Goal: Task Accomplishment & Management: Use online tool/utility

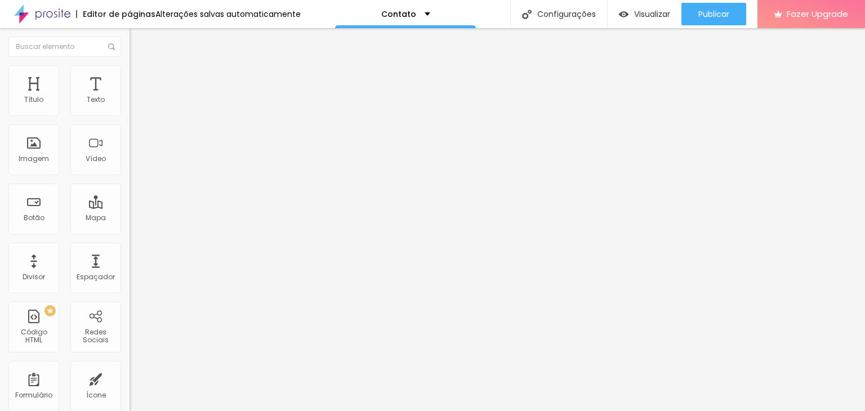
click at [129, 114] on div "Contato" at bounding box center [193, 104] width 129 height 19
click at [30, 410] on div "Contato" at bounding box center [56, 418] width 107 height 7
click at [140, 79] on span "Avançado" at bounding box center [158, 84] width 37 height 10
click at [140, 78] on span "Estilo" at bounding box center [148, 73] width 17 height 10
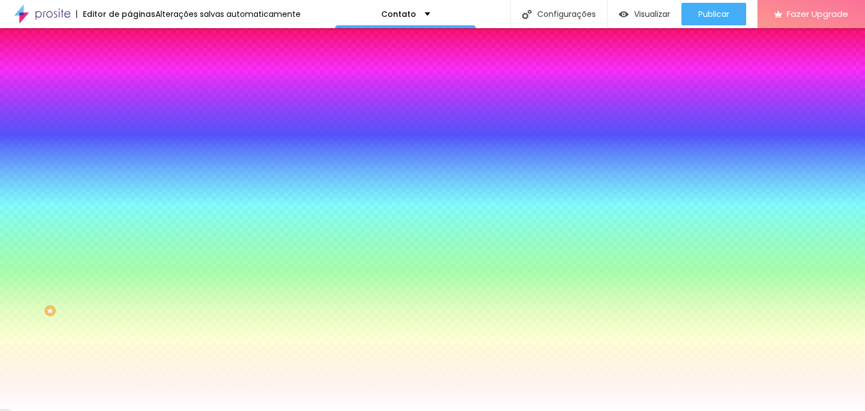
click at [140, 79] on span "Avançado" at bounding box center [158, 84] width 37 height 10
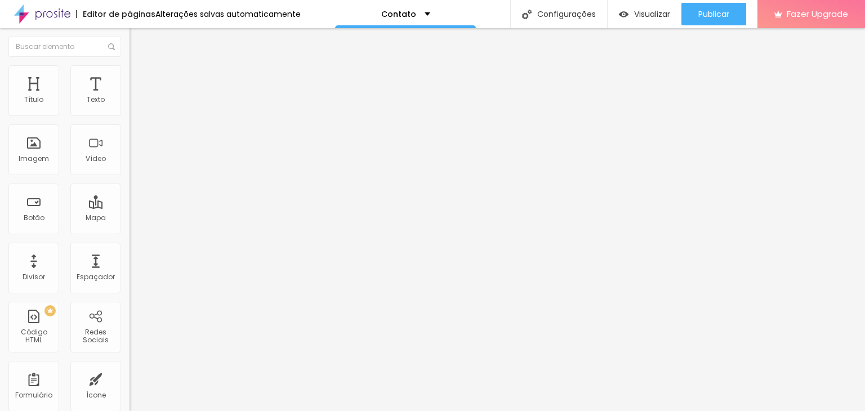
click at [129, 71] on img at bounding box center [134, 70] width 10 height 10
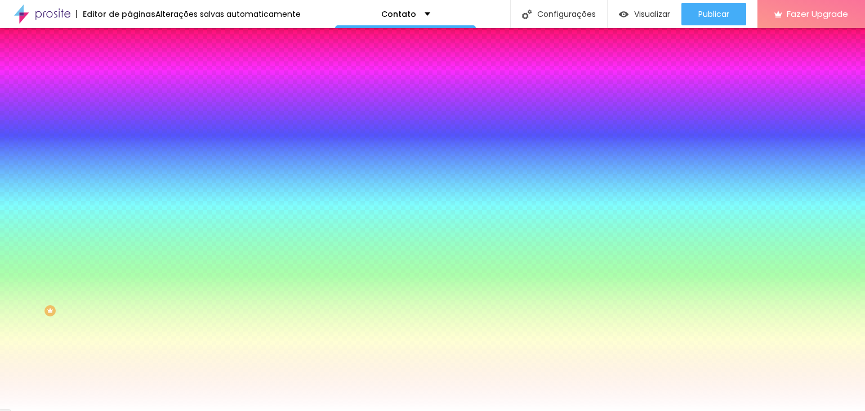
click at [140, 80] on span "Avançado" at bounding box center [158, 84] width 37 height 10
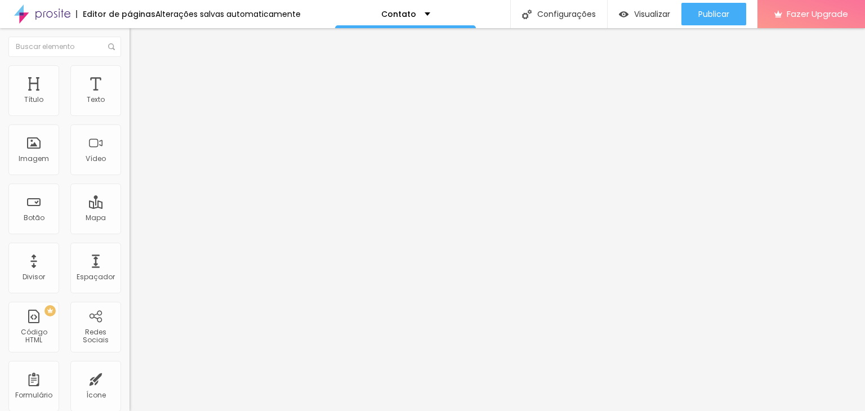
click at [129, 65] on li "Conteúdo" at bounding box center [193, 59] width 129 height 11
click at [129, 114] on img at bounding box center [132, 117] width 7 height 7
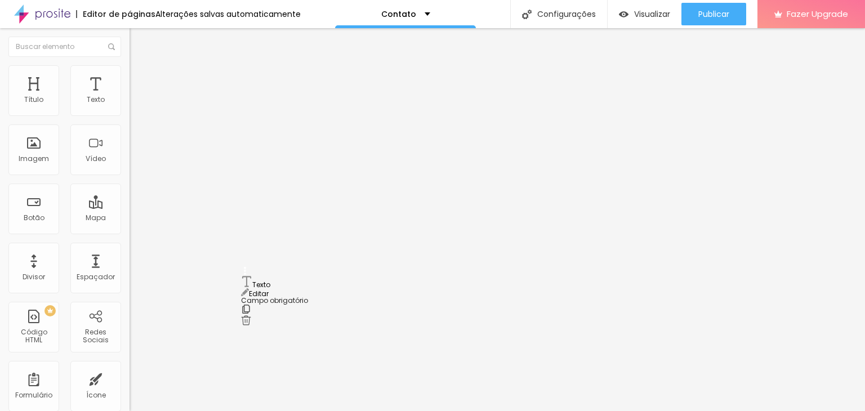
drag, startPoint x: 244, startPoint y: 282, endPoint x: 243, endPoint y: 231, distance: 51.2
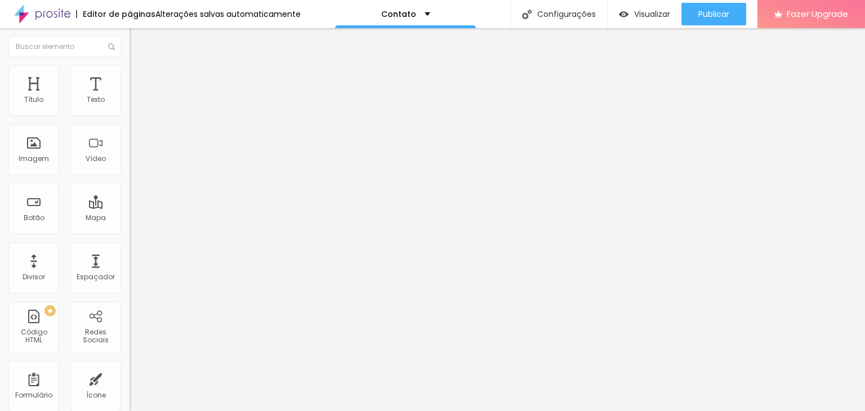
drag, startPoint x: 297, startPoint y: 221, endPoint x: 257, endPoint y: 220, distance: 40.0
type input "Telefone:"
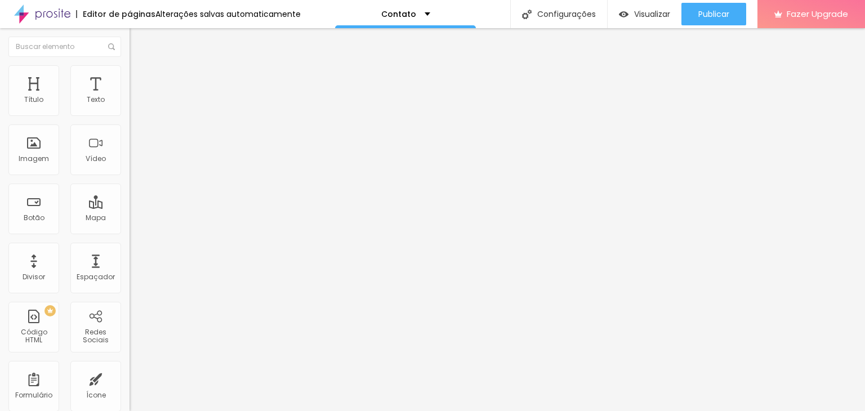
type input "Insira seu contato com DDD"
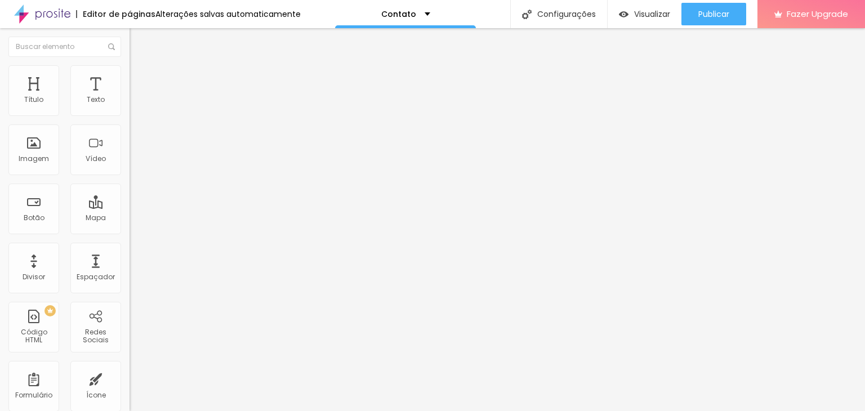
click at [661, 7] on div "Visualizar" at bounding box center [644, 14] width 51 height 23
type input "12"
type input "13"
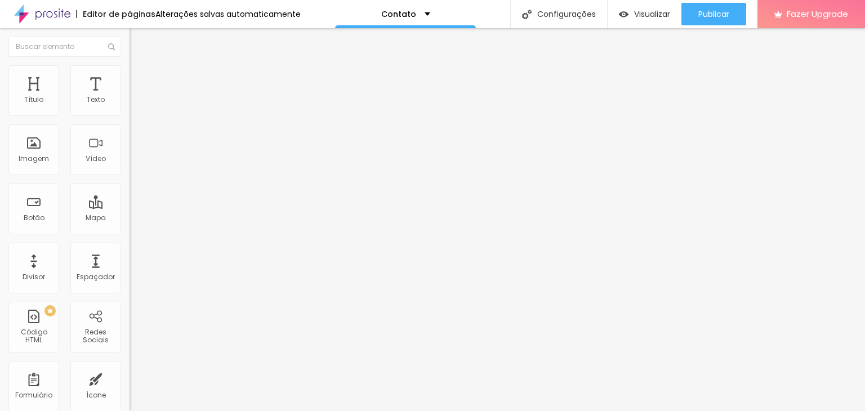
type input "13"
type input "14"
drag, startPoint x: 32, startPoint y: 174, endPoint x: 51, endPoint y: 177, distance: 19.3
click at [129, 284] on input "range" at bounding box center [165, 288] width 73 height 9
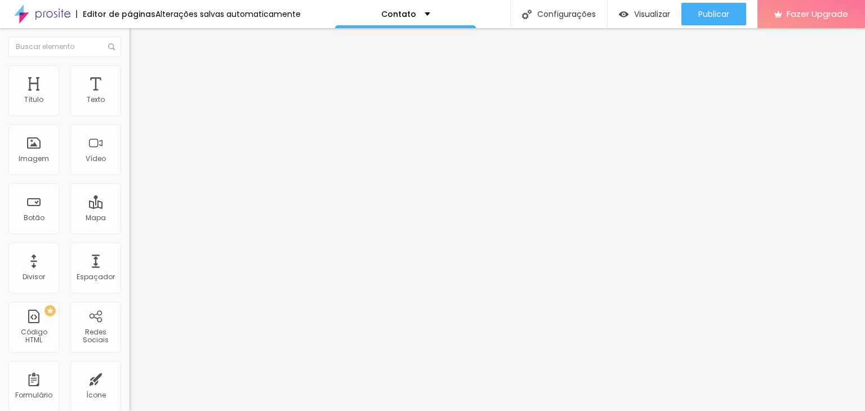
type input "13"
type input "12"
type input "11"
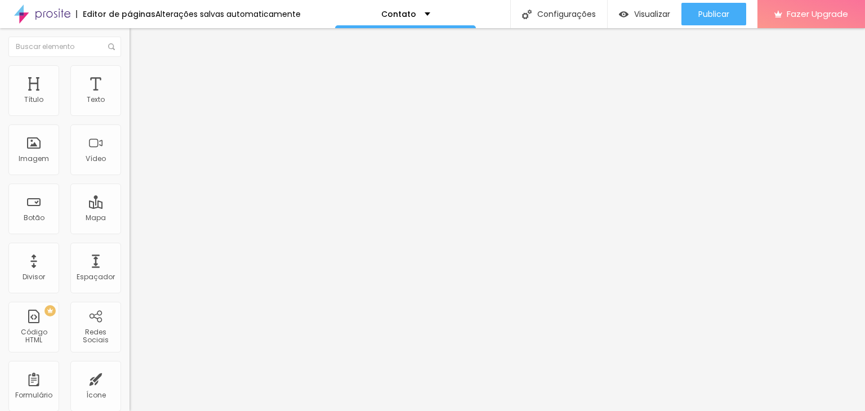
type input "11"
drag, startPoint x: 51, startPoint y: 176, endPoint x: 30, endPoint y: 172, distance: 21.7
click at [129, 284] on input "range" at bounding box center [165, 288] width 73 height 9
type input "10"
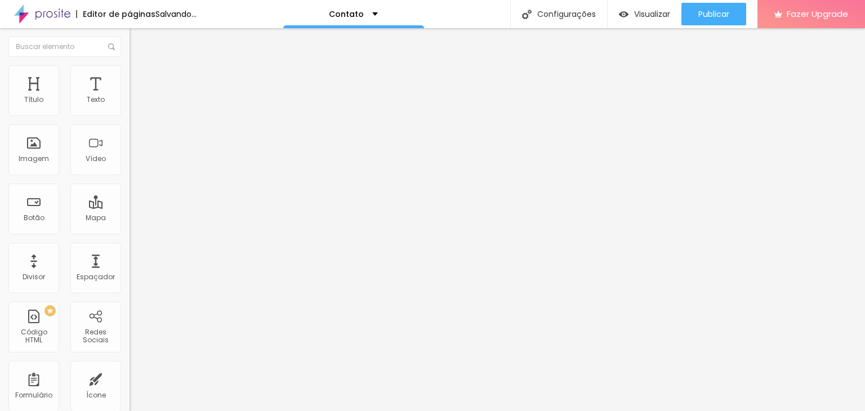
click at [129, 284] on input "range" at bounding box center [165, 288] width 73 height 9
click at [129, 294] on input "10" at bounding box center [150, 300] width 42 height 12
type input "10"
type input "1"
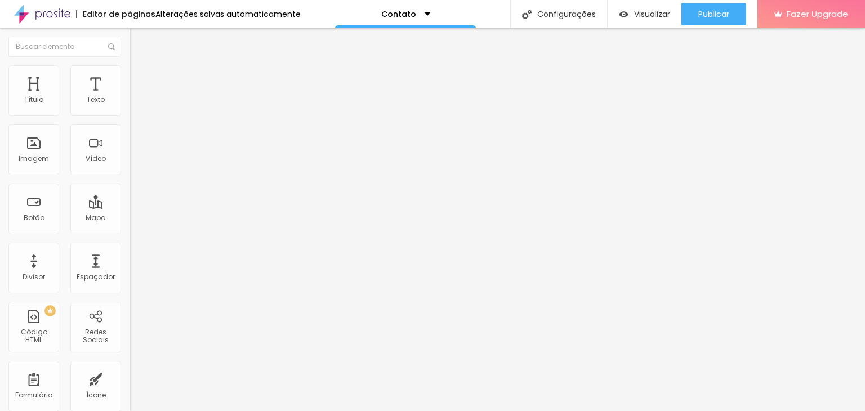
type input "15"
click at [129, 294] on input "15" at bounding box center [150, 300] width 42 height 12
type input "10"
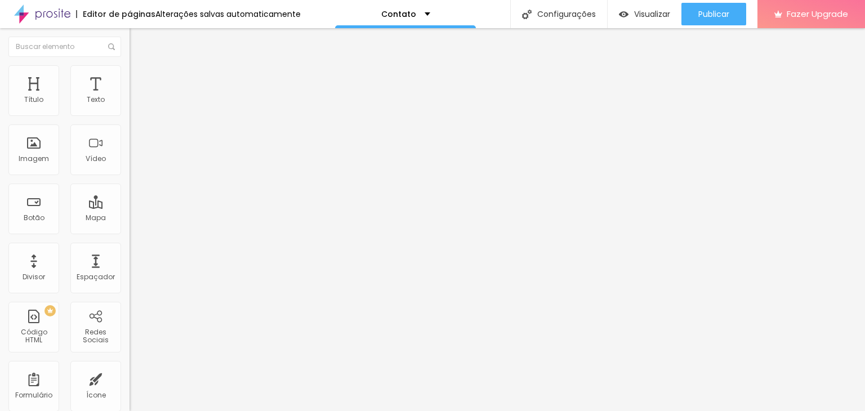
type input "1"
type input "10"
type input "1"
drag, startPoint x: 106, startPoint y: 176, endPoint x: 119, endPoint y: 175, distance: 13.6
click at [129, 294] on input "1" at bounding box center [150, 300] width 42 height 12
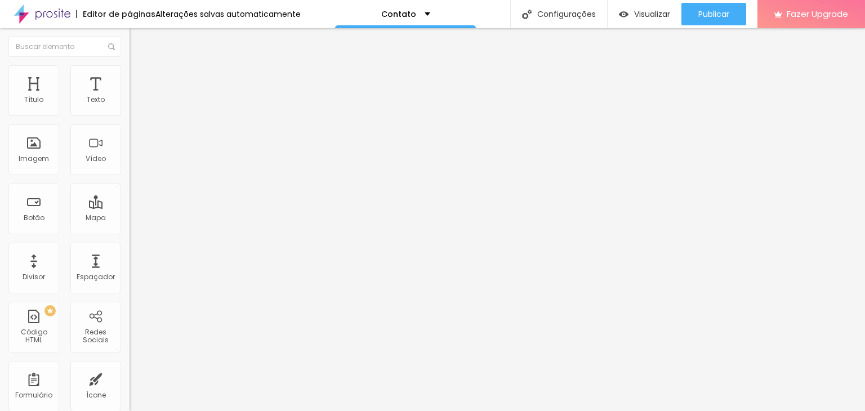
type input "11"
click at [129, 294] on input "11" at bounding box center [150, 300] width 42 height 12
type input "10"
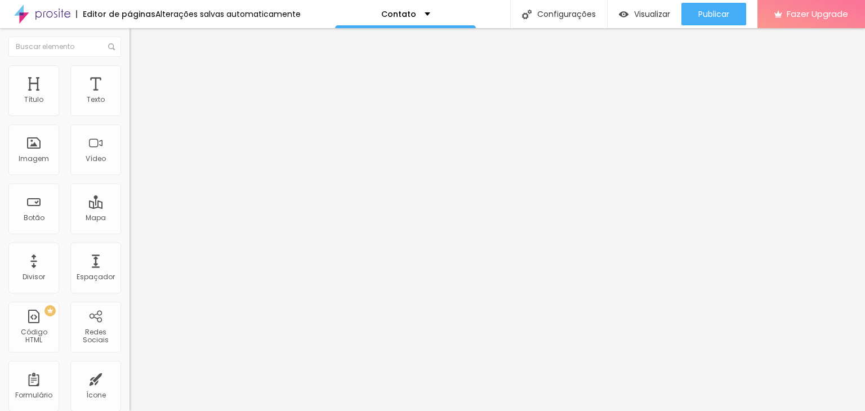
type input "10"
type input "1"
type input "11"
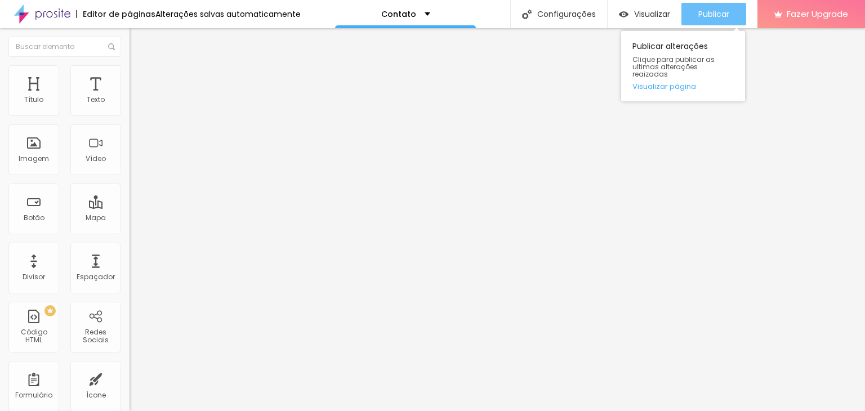
click at [713, 11] on span "Publicar" at bounding box center [713, 14] width 31 height 9
click at [665, 83] on link "Visualizar página" at bounding box center [682, 86] width 101 height 7
